Goal: Information Seeking & Learning: Learn about a topic

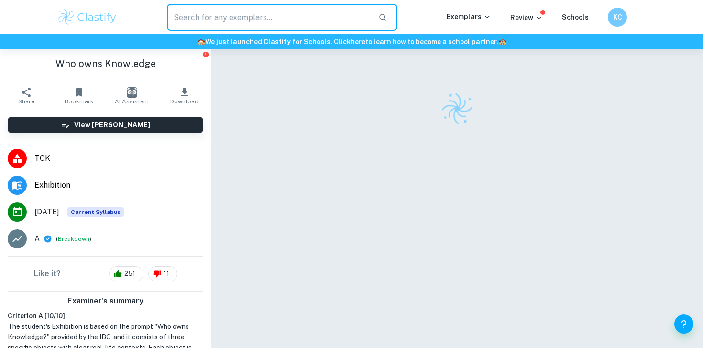
click at [207, 28] on input "text" at bounding box center [269, 17] width 204 height 27
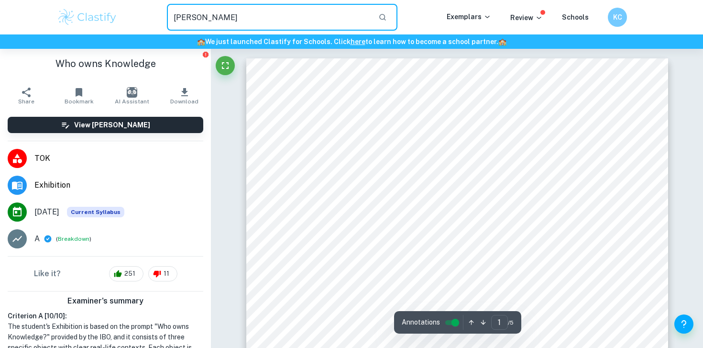
type input "[PERSON_NAME]"
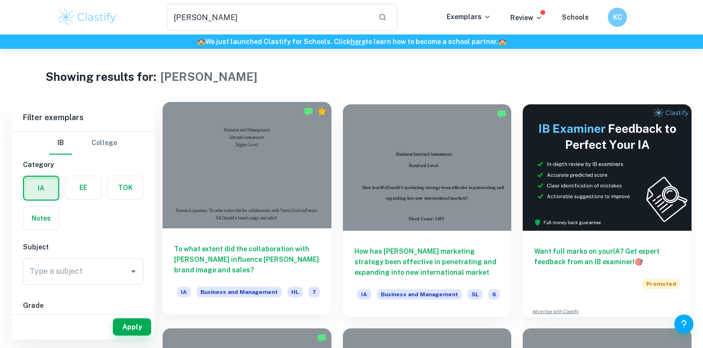
click at [264, 249] on h6 "To what extent did the collaboration with [PERSON_NAME] influence [PERSON_NAME]…" at bounding box center [247, 259] width 146 height 32
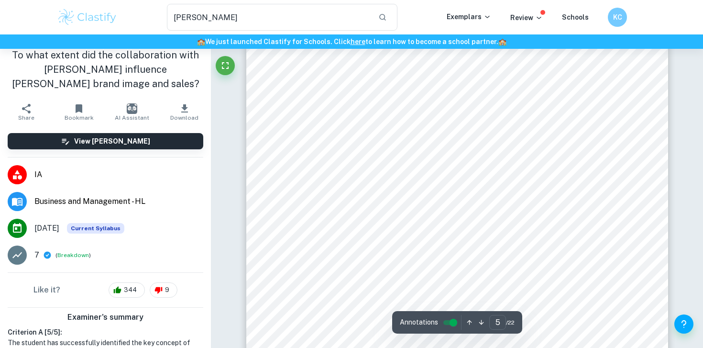
scroll to position [2523, 0]
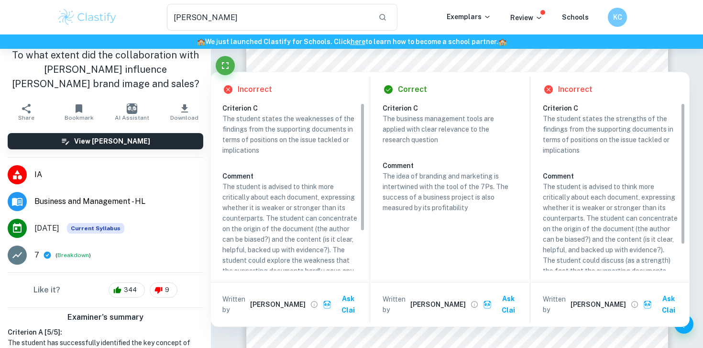
click at [427, 67] on div "Incorrect Criterion C The student states the weaknesses of the findings from th…" at bounding box center [449, 197] width 479 height 260
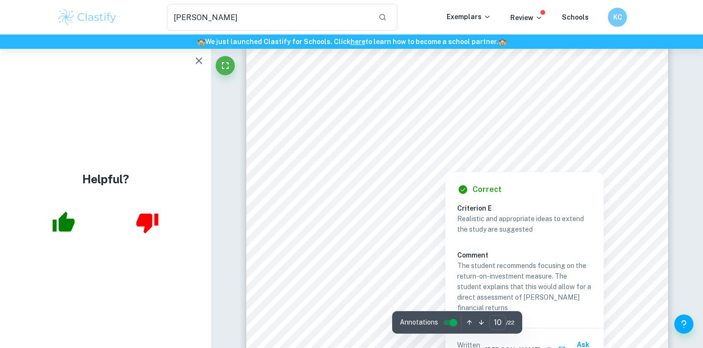
scroll to position [5673, 0]
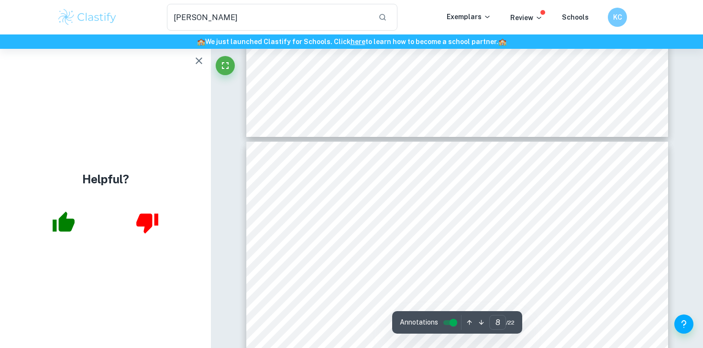
type input "7"
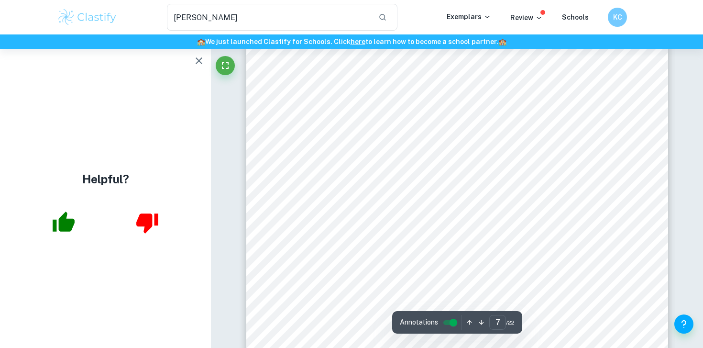
scroll to position [3731, 0]
click at [200, 60] on icon "button" at bounding box center [198, 60] width 11 height 11
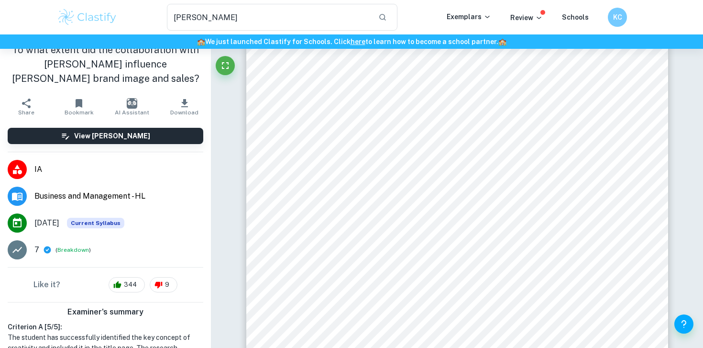
scroll to position [14, 0]
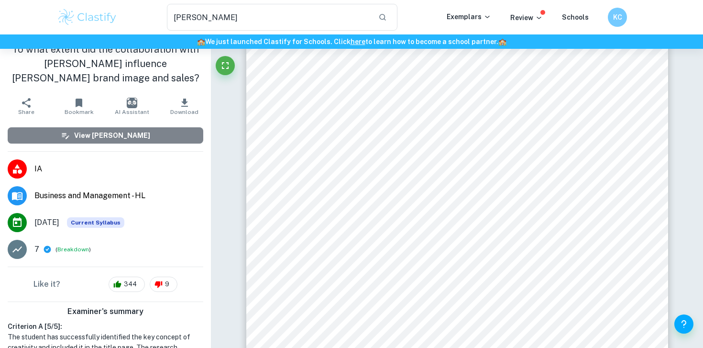
click at [107, 139] on h6 "View [PERSON_NAME]" at bounding box center [112, 135] width 76 height 11
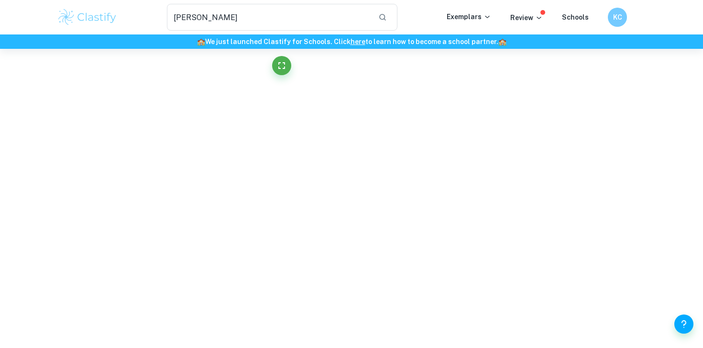
scroll to position [0, 0]
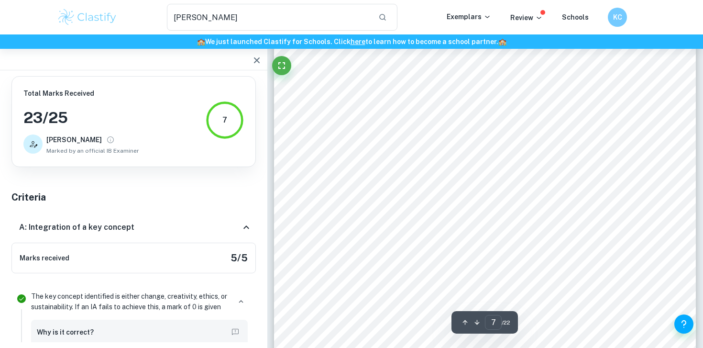
click at [124, 147] on span "Marked by an official IB Examiner" at bounding box center [92, 150] width 93 height 9
click at [106, 138] on icon "View full profile" at bounding box center [110, 139] width 9 height 9
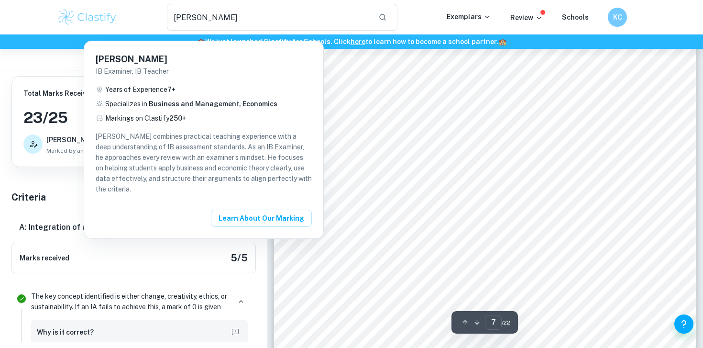
click at [81, 138] on div at bounding box center [351, 174] width 703 height 348
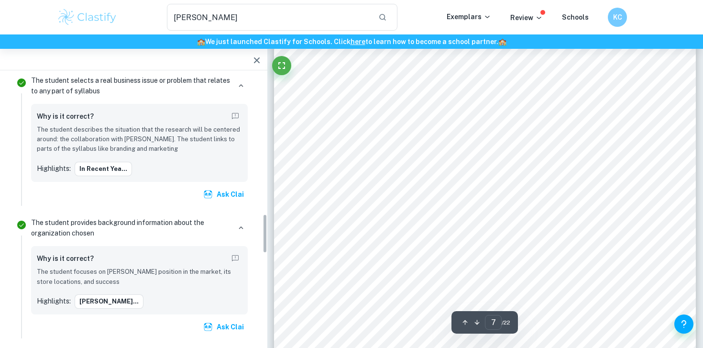
scroll to position [932, 0]
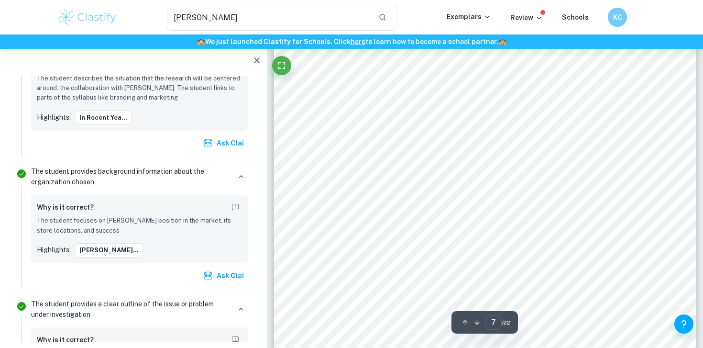
click at [259, 57] on icon "button" at bounding box center [257, 60] width 6 height 6
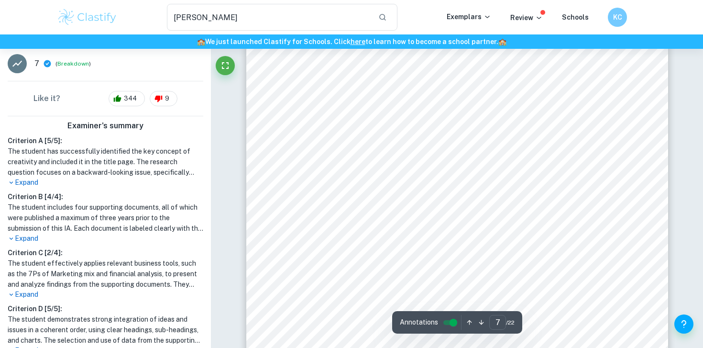
scroll to position [269, 0]
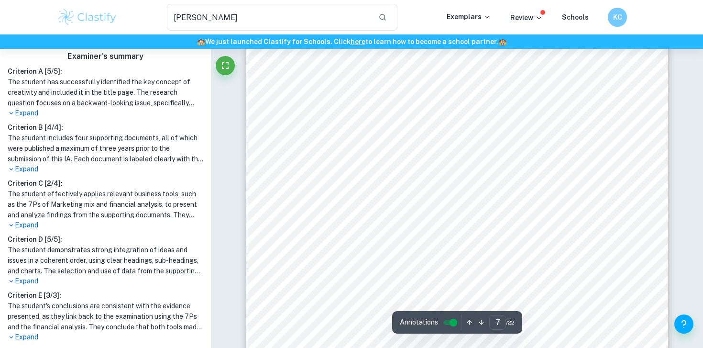
click at [34, 224] on p "Expand" at bounding box center [106, 225] width 196 height 10
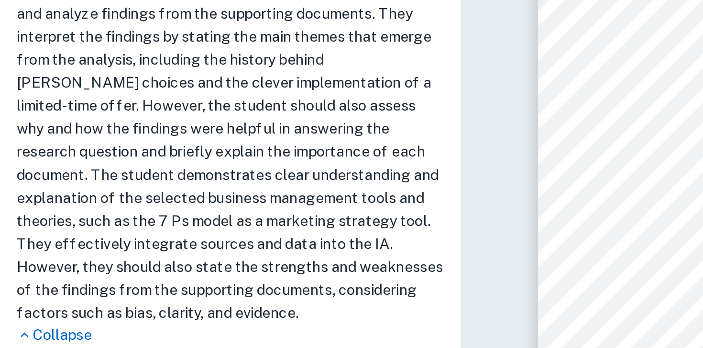
scroll to position [0, 0]
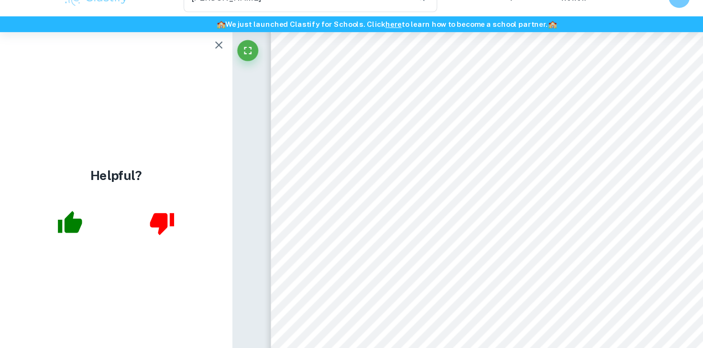
click at [191, 56] on button "button" at bounding box center [198, 60] width 19 height 19
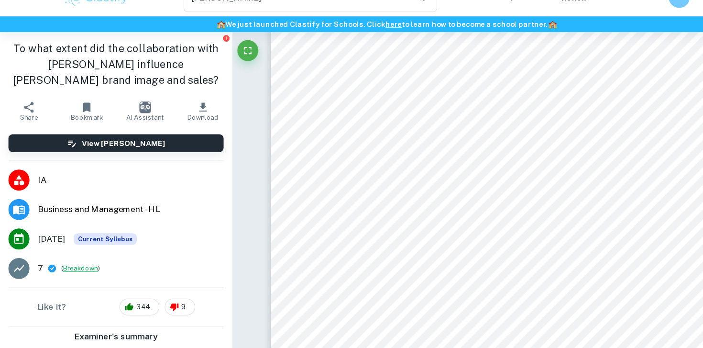
click at [65, 265] on button "Breakdown" at bounding box center [73, 263] width 32 height 9
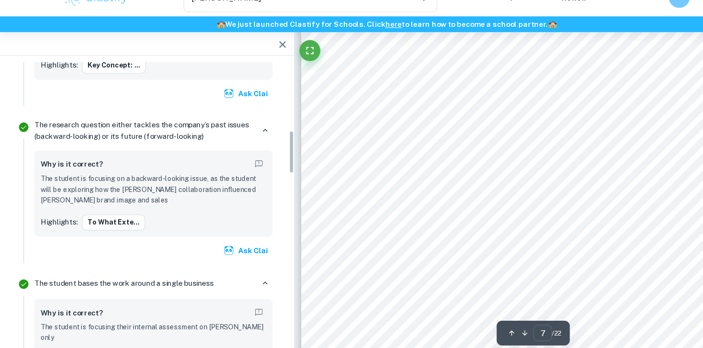
scroll to position [305, 0]
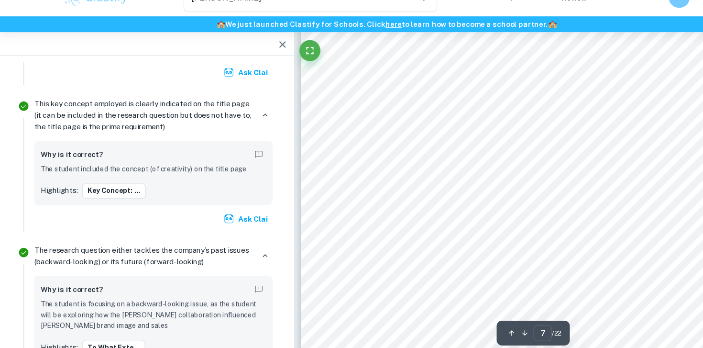
click at [245, 63] on div at bounding box center [133, 60] width 267 height 22
click at [252, 63] on icon "button" at bounding box center [256, 59] width 11 height 11
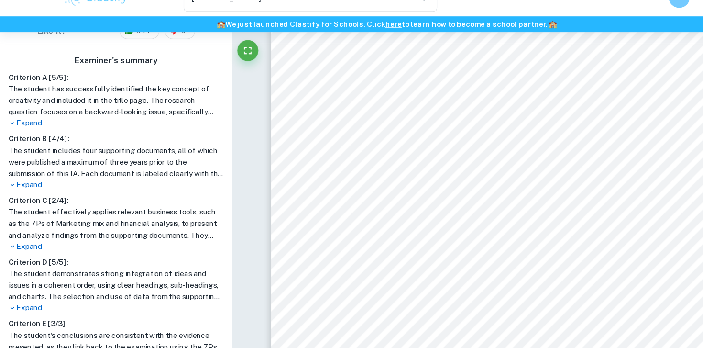
scroll to position [297, 0]
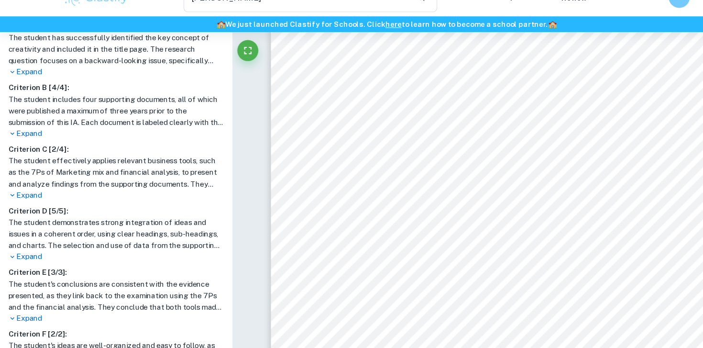
click at [25, 195] on p "Expand" at bounding box center [106, 197] width 196 height 10
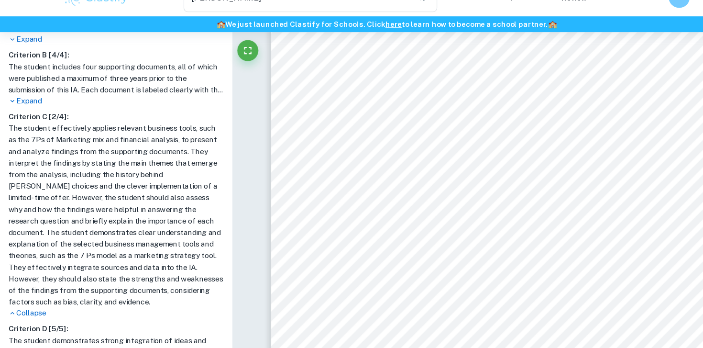
scroll to position [330, 0]
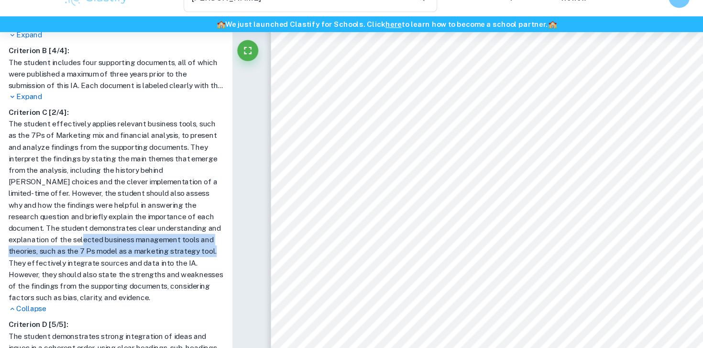
drag, startPoint x: 14, startPoint y: 238, endPoint x: 131, endPoint y: 242, distance: 116.2
click at [131, 242] on h1 "The student effectively applies relevant business tools, such as the 7Ps of Mar…" at bounding box center [106, 211] width 196 height 168
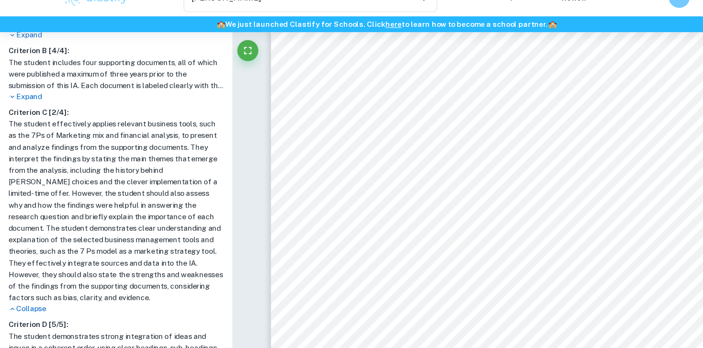
click at [134, 245] on h1 "The student effectively applies relevant business tools, such as the 7Ps of Mar…" at bounding box center [106, 211] width 196 height 168
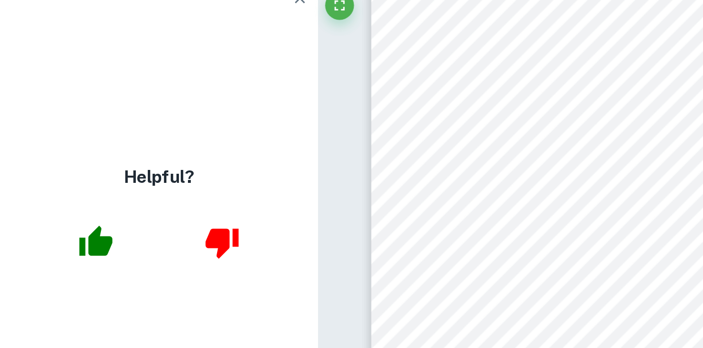
scroll to position [0, 0]
click at [202, 65] on icon "button" at bounding box center [198, 60] width 11 height 11
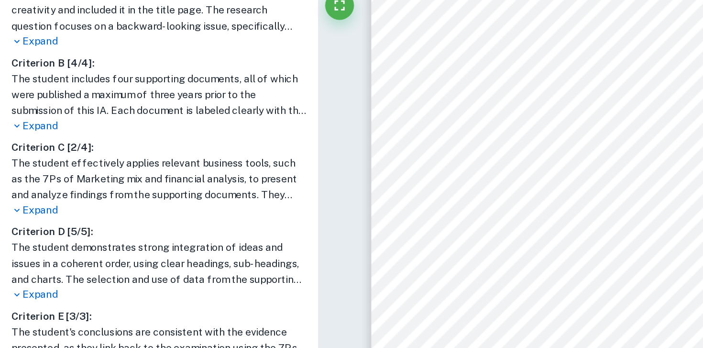
scroll to position [295, 0]
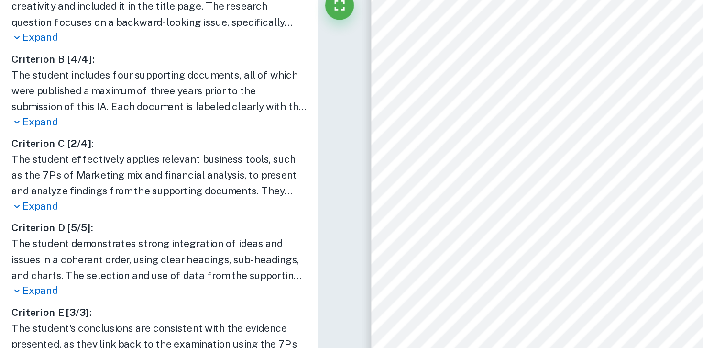
click at [29, 196] on p "Expand" at bounding box center [106, 199] width 196 height 10
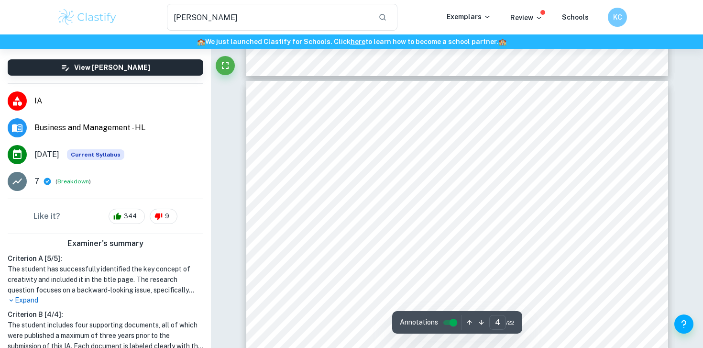
scroll to position [0, 0]
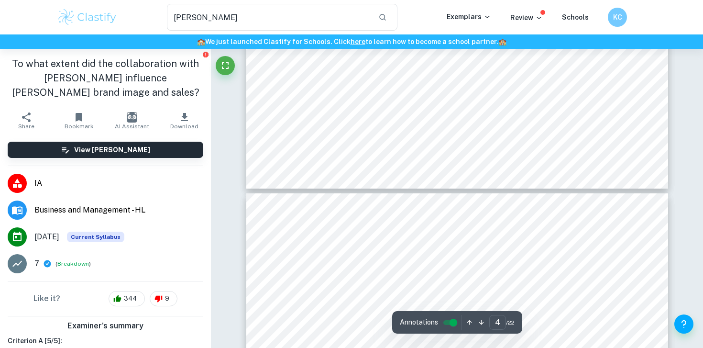
type input "3"
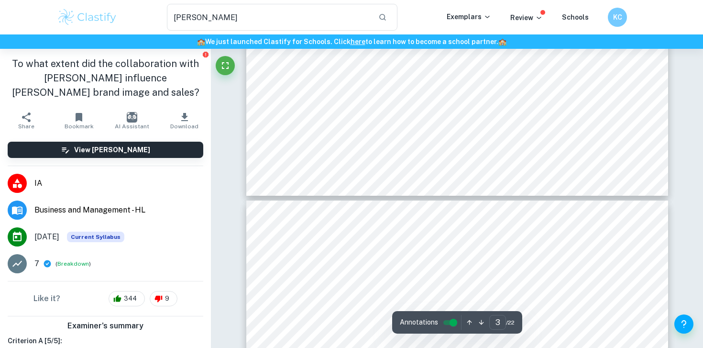
scroll to position [1686, 0]
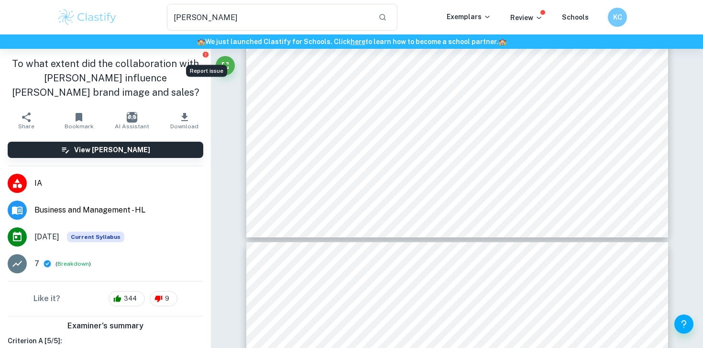
click at [206, 54] on icon "Report issue" at bounding box center [206, 55] width 8 height 8
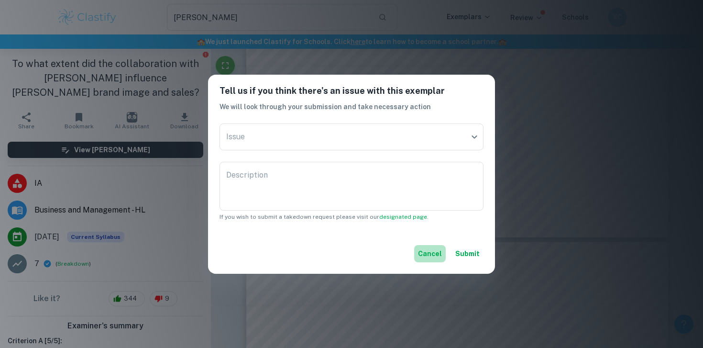
click at [435, 252] on button "Cancel" at bounding box center [430, 253] width 32 height 17
